Goal: Task Accomplishment & Management: Use online tool/utility

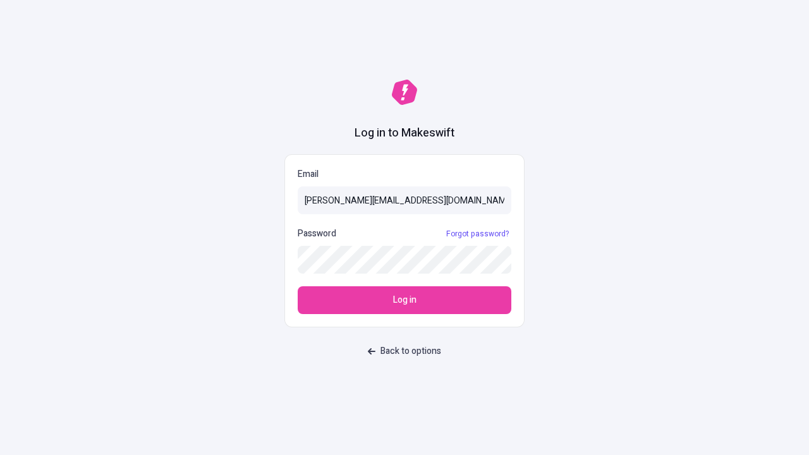
type input "[PERSON_NAME][EMAIL_ADDRESS][DOMAIN_NAME]"
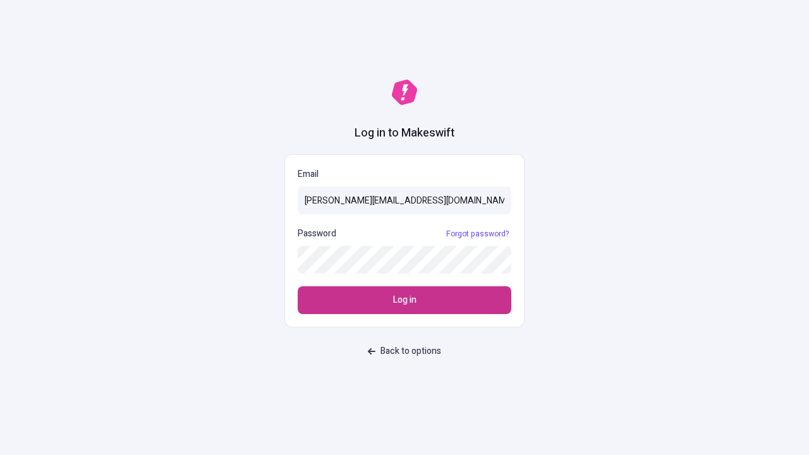
click at [405, 300] on span "Log in" at bounding box center [404, 300] width 23 height 14
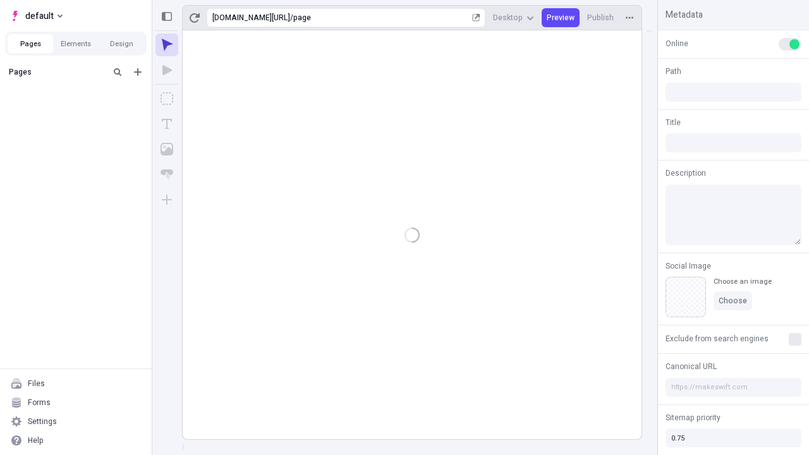
type input "/page"
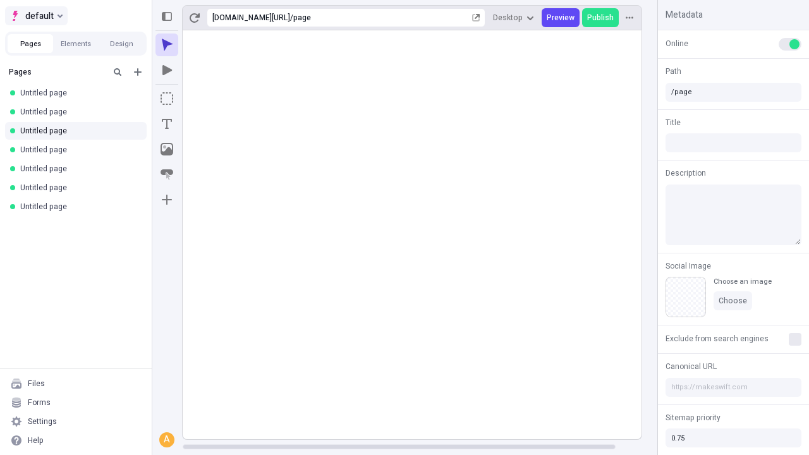
click at [35, 16] on span "default" at bounding box center [39, 15] width 28 height 15
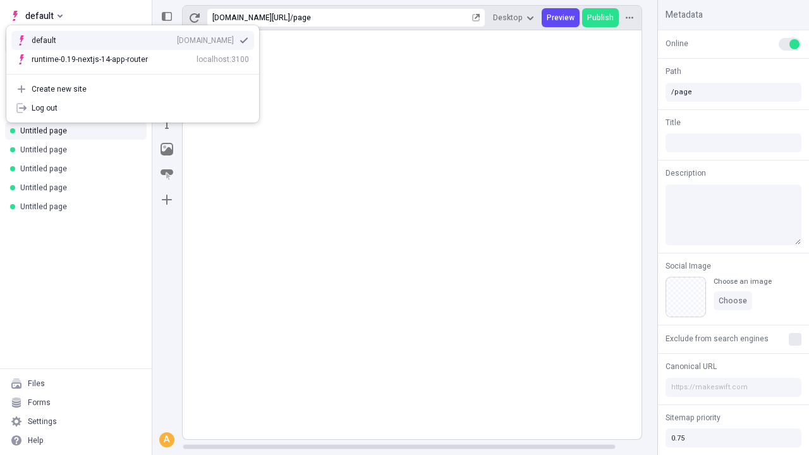
click at [133, 89] on div "Create new site" at bounding box center [141, 89] width 218 height 10
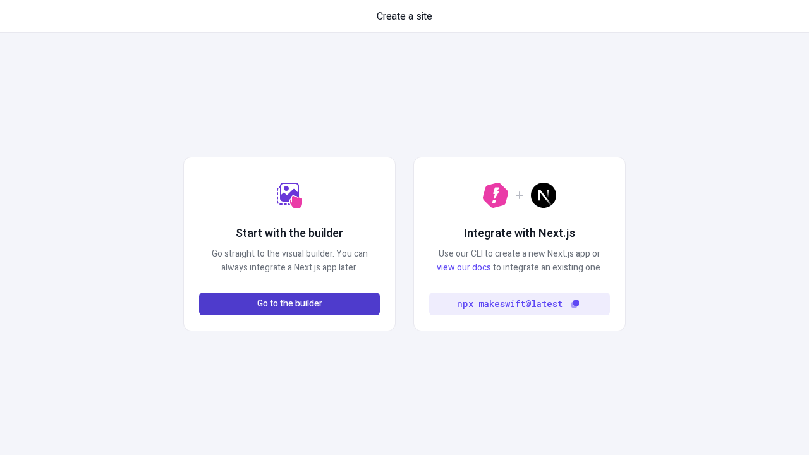
click at [290, 304] on span "Go to the builder" at bounding box center [289, 304] width 65 height 14
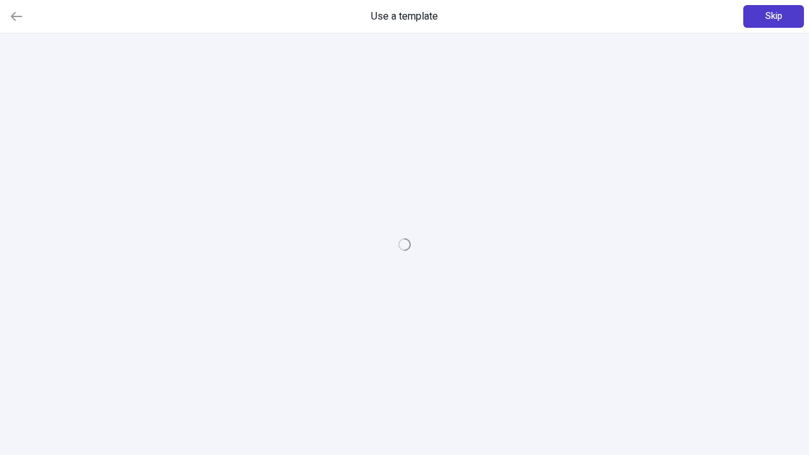
click at [774, 16] on span "Skip" at bounding box center [774, 16] width 17 height 14
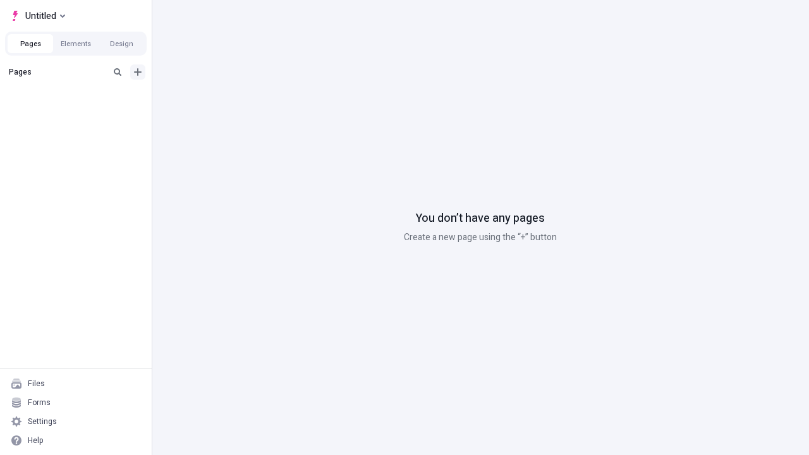
click at [138, 72] on icon "Add new" at bounding box center [138, 72] width 8 height 8
click at [205, 98] on span "Blank page" at bounding box center [212, 98] width 78 height 10
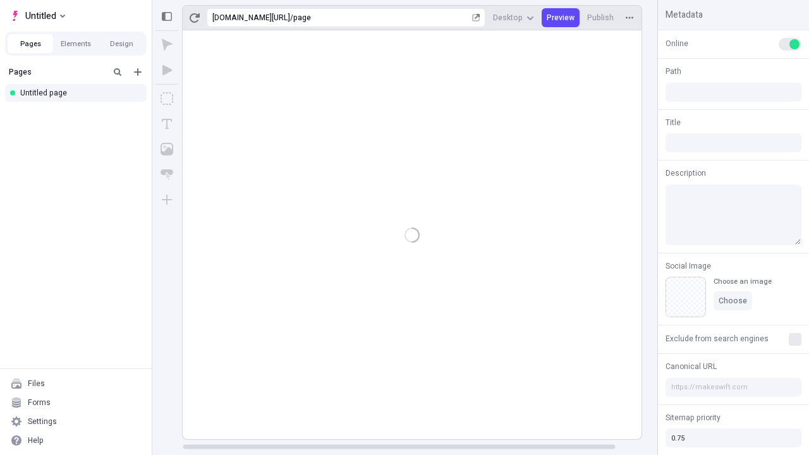
type input "/page"
click at [167, 99] on icon "Box" at bounding box center [167, 98] width 13 height 13
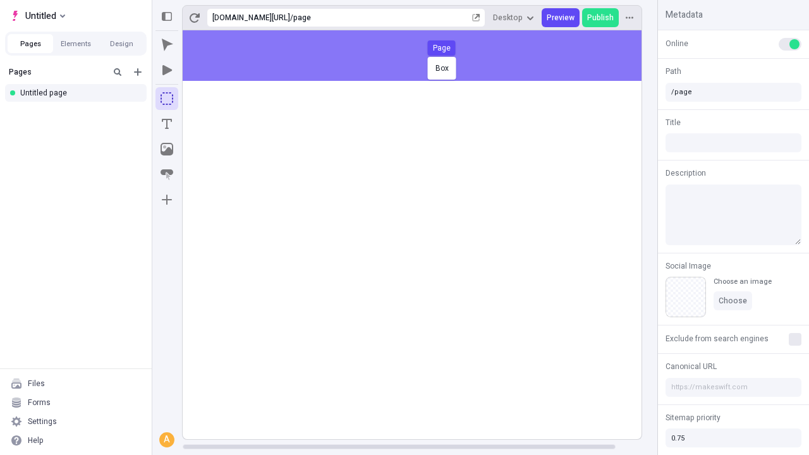
click at [425, 56] on div "Box Page" at bounding box center [404, 227] width 809 height 455
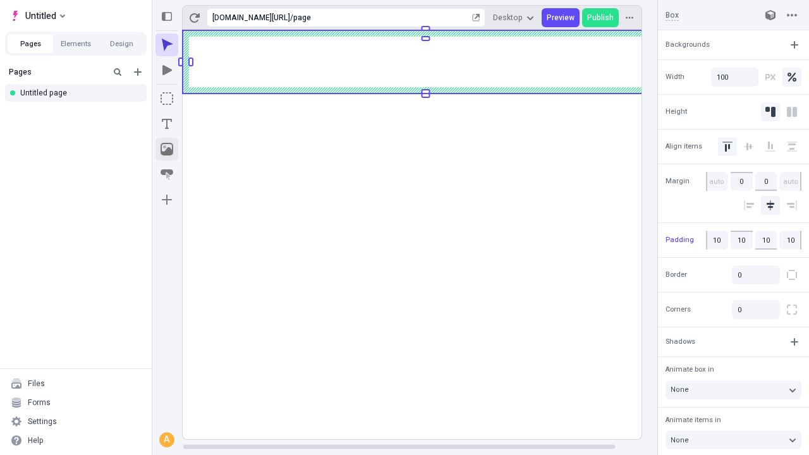
click at [167, 149] on icon "Image" at bounding box center [167, 149] width 13 height 13
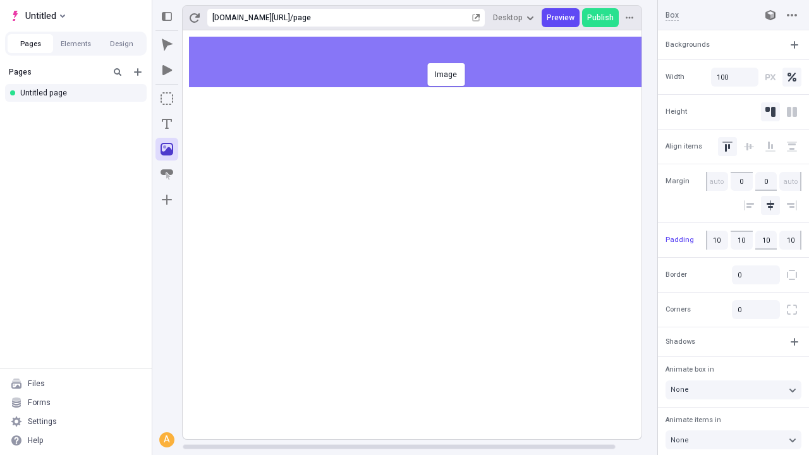
click at [425, 62] on div "Image" at bounding box center [404, 227] width 809 height 455
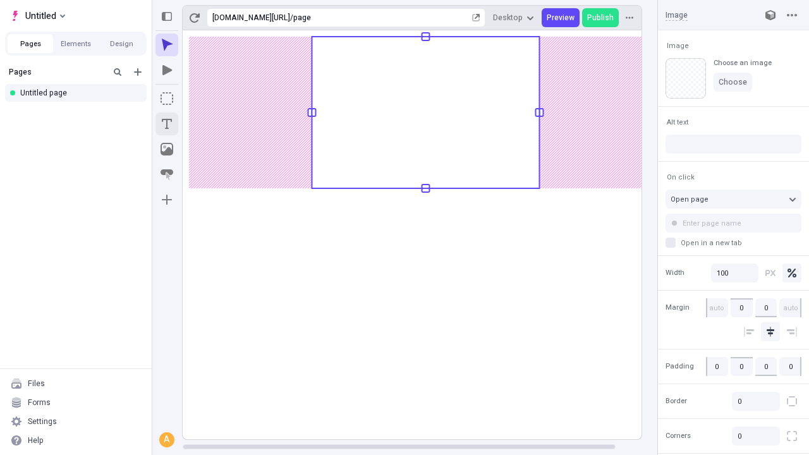
click at [167, 124] on icon "Text" at bounding box center [167, 124] width 10 height 10
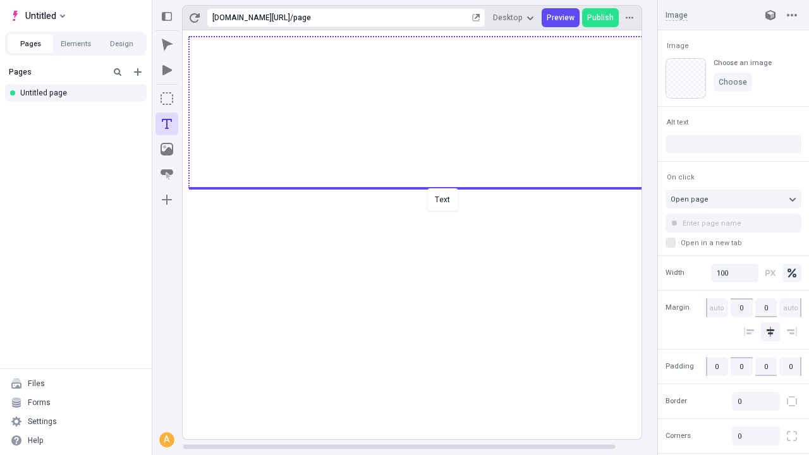
click at [425, 187] on div "Text" at bounding box center [404, 227] width 809 height 455
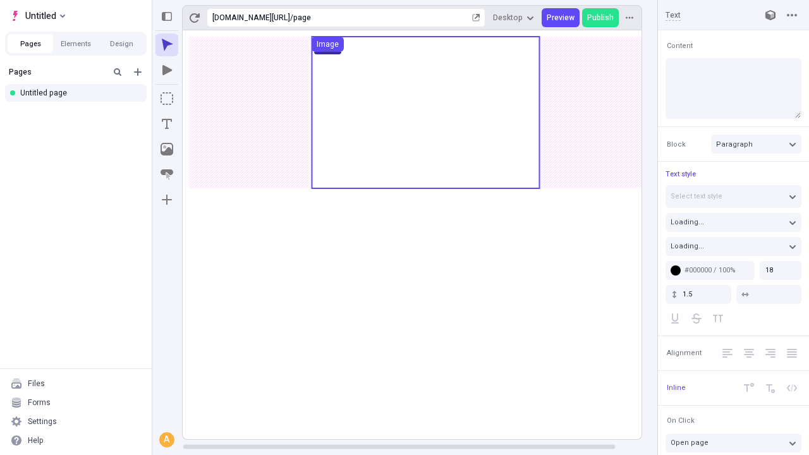
type input "18"
type input "1.5"
type textarea "Distinctively scale professional manufactured products. Competently envisioneer…"
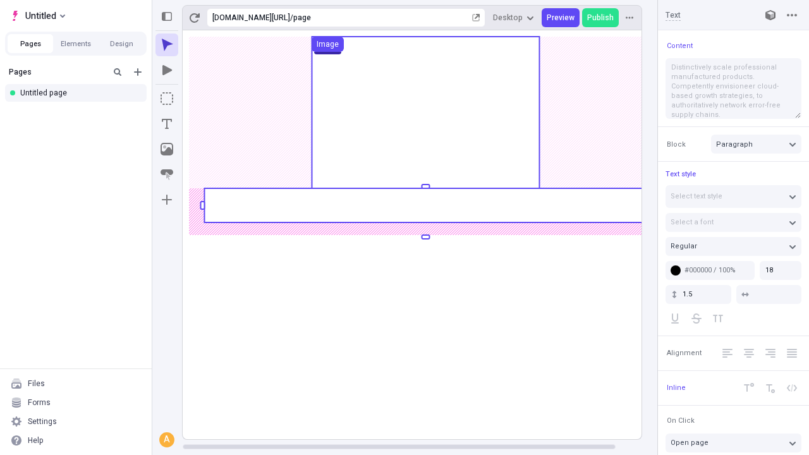
click at [425, 206] on rect at bounding box center [425, 205] width 443 height 34
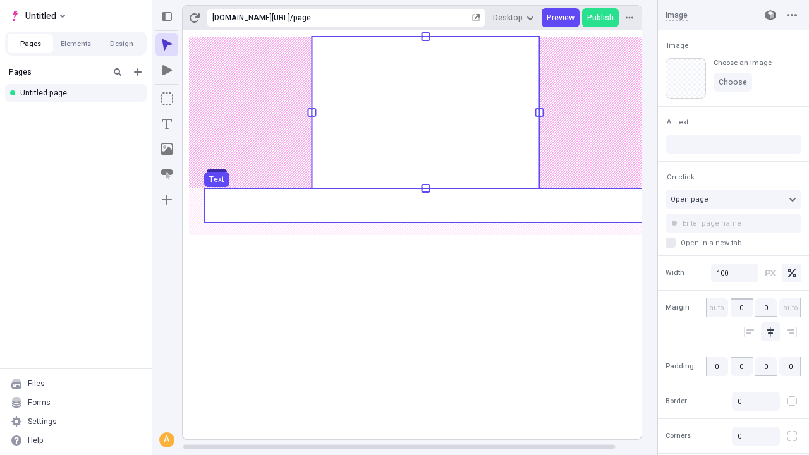
click at [425, 206] on use at bounding box center [425, 205] width 443 height 34
click at [425, 206] on g "Page Box Text" at bounding box center [426, 232] width 486 height 414
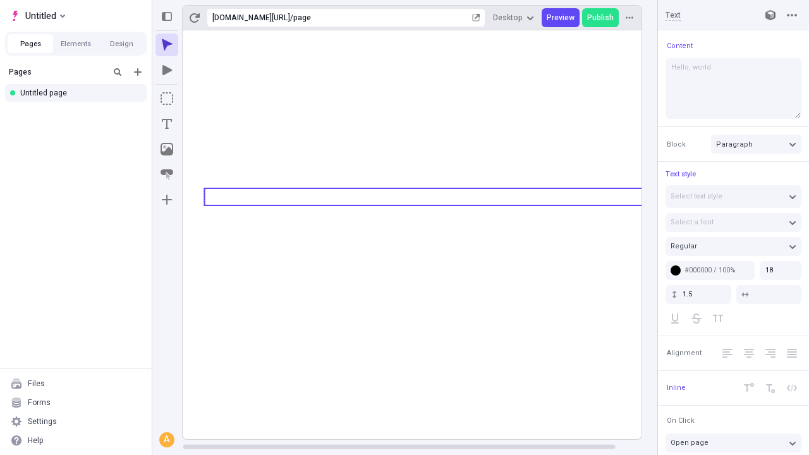
type textarea "Hello, world!"
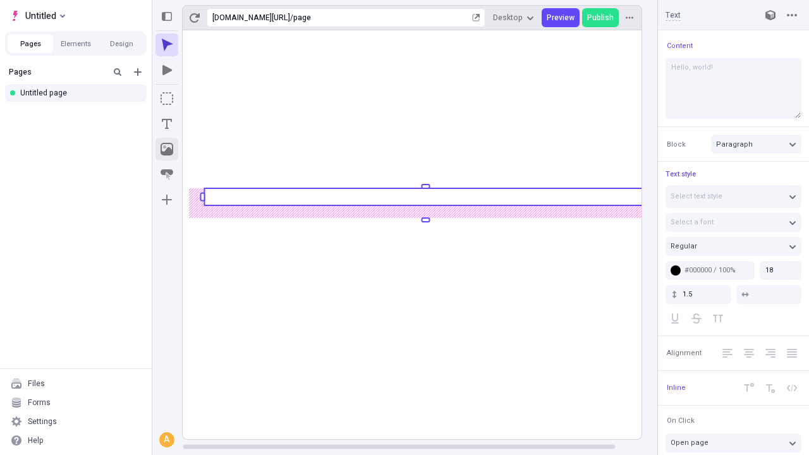
click at [167, 149] on icon "Image" at bounding box center [167, 149] width 13 height 13
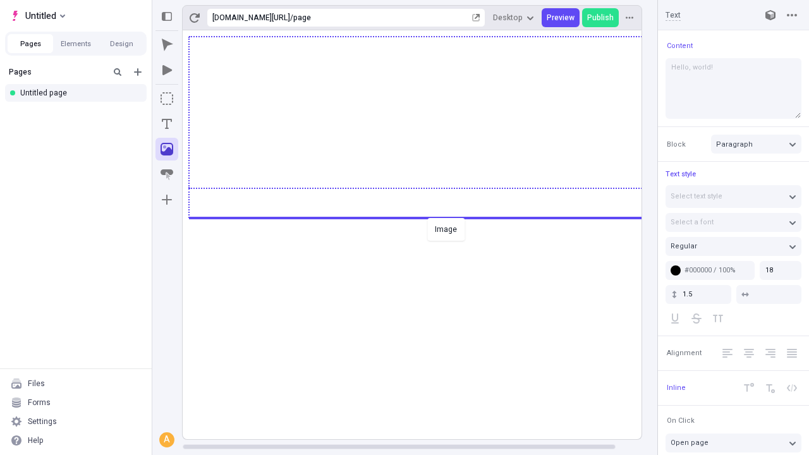
click at [425, 217] on div "Image" at bounding box center [404, 227] width 809 height 455
